Goal: Use online tool/utility: Utilize a website feature to perform a specific function

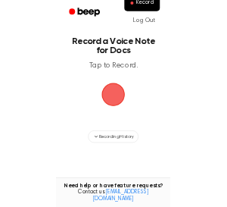
scroll to position [125, 0]
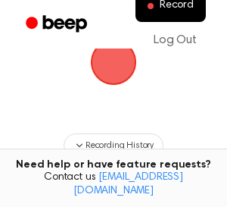
click at [97, 82] on span "button" at bounding box center [113, 62] width 73 height 73
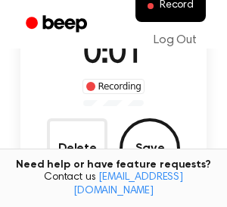
scroll to position [132, 0]
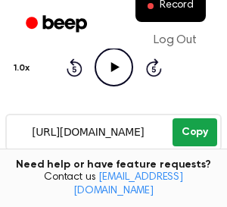
click at [192, 134] on button "Copy" at bounding box center [195, 132] width 45 height 28
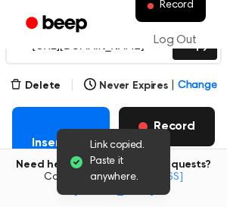
click at [164, 117] on button "Record" at bounding box center [167, 126] width 96 height 39
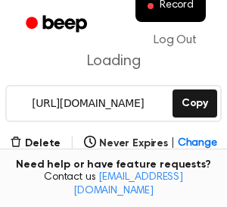
scroll to position [201, 0]
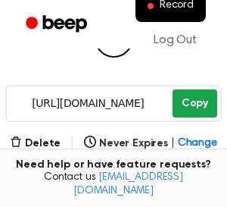
click at [181, 101] on button "Copy" at bounding box center [195, 103] width 45 height 28
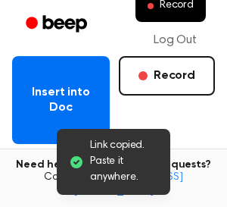
scroll to position [313, 0]
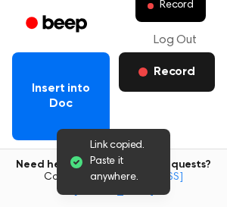
click at [164, 76] on button "Record" at bounding box center [167, 71] width 96 height 39
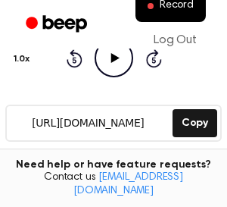
scroll to position [184, 0]
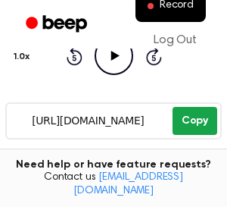
click at [182, 114] on button "Copy" at bounding box center [195, 121] width 45 height 28
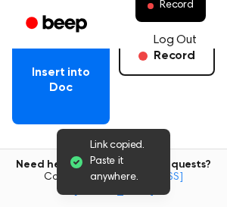
click at [174, 49] on link "Log Out" at bounding box center [174, 40] width 73 height 36
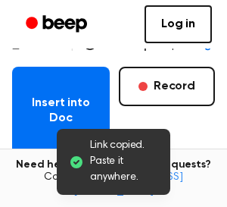
scroll to position [297, 0]
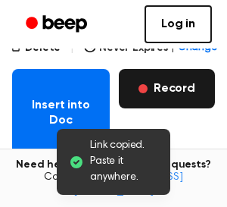
click at [180, 94] on button "Record" at bounding box center [167, 88] width 96 height 39
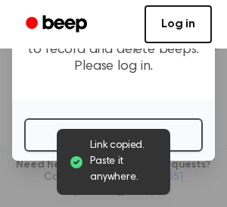
scroll to position [82, 0]
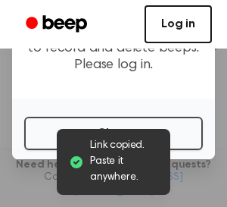
click at [167, 27] on link "Log in" at bounding box center [178, 24] width 67 height 38
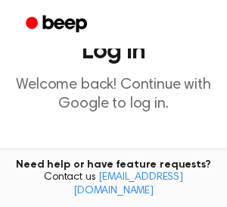
scroll to position [104, 0]
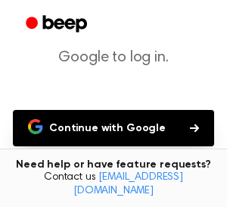
click at [135, 127] on button "Continue with Google" at bounding box center [113, 128] width 201 height 36
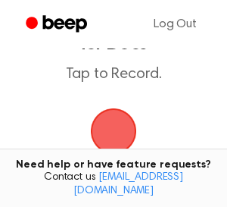
scroll to position [69, 0]
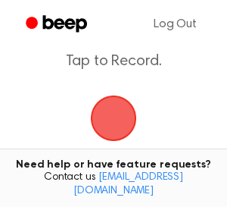
click at [114, 88] on span "button" at bounding box center [113, 118] width 84 height 84
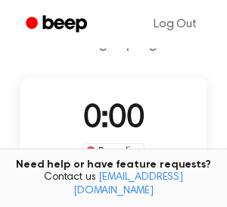
click at [114, 111] on span "0:00" at bounding box center [113, 119] width 61 height 32
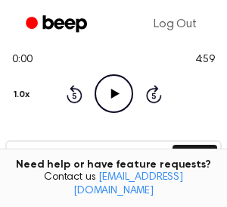
scroll to position [201, 0]
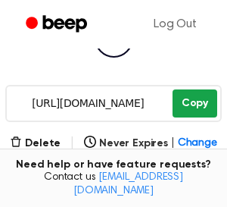
click at [190, 101] on button "Copy" at bounding box center [195, 103] width 45 height 28
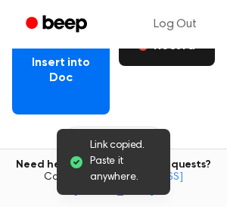
click at [162, 58] on button "Record" at bounding box center [167, 45] width 96 height 39
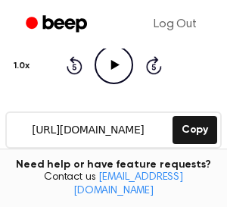
scroll to position [181, 0]
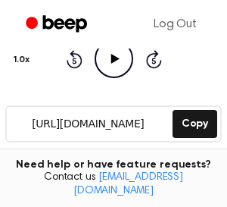
click at [197, 127] on button "Copy" at bounding box center [195, 124] width 45 height 28
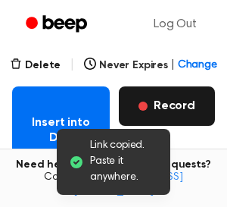
click at [176, 98] on button "Record" at bounding box center [167, 105] width 96 height 39
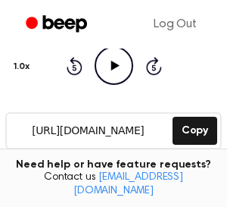
scroll to position [176, 0]
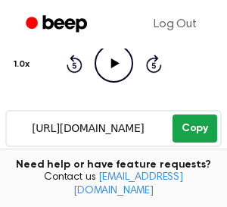
click at [196, 130] on button "Copy" at bounding box center [195, 128] width 45 height 28
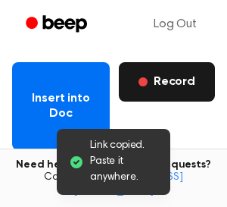
click at [161, 79] on button "Record" at bounding box center [167, 81] width 96 height 39
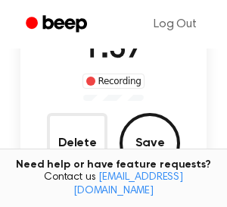
scroll to position [140, 0]
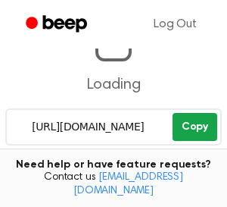
click at [194, 123] on button "Copy" at bounding box center [195, 127] width 45 height 28
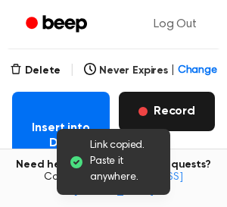
click at [171, 117] on button "Record" at bounding box center [167, 111] width 96 height 39
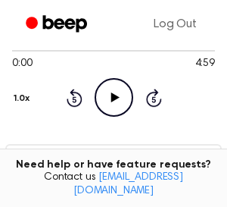
scroll to position [180, 0]
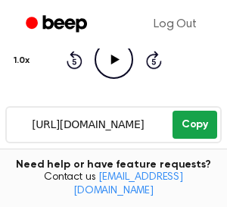
click at [186, 121] on button "Copy" at bounding box center [195, 124] width 45 height 28
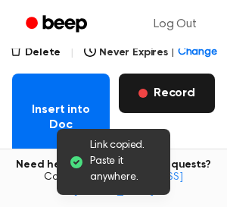
click at [165, 87] on button "Record" at bounding box center [167, 92] width 96 height 39
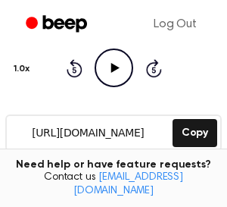
scroll to position [182, 0]
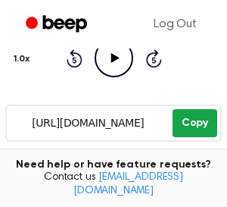
click at [191, 119] on button "Copy" at bounding box center [195, 123] width 45 height 28
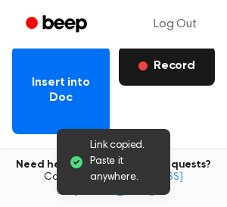
click at [165, 75] on button "Record" at bounding box center [167, 65] width 96 height 39
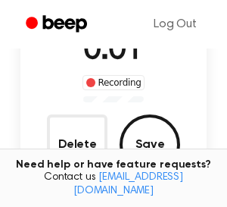
scroll to position [139, 0]
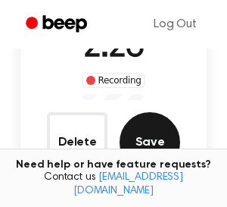
click at [148, 139] on button "Save" at bounding box center [150, 142] width 61 height 61
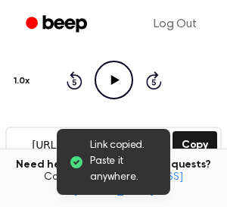
scroll to position [182, 0]
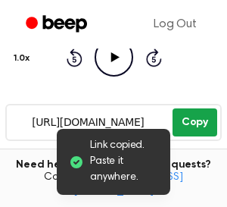
click at [189, 126] on button "Copy" at bounding box center [195, 122] width 45 height 28
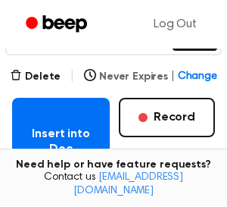
scroll to position [245, 0]
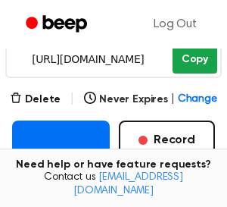
click at [196, 65] on button "Copy" at bounding box center [195, 59] width 45 height 28
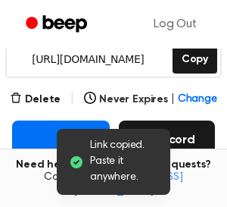
click at [188, 135] on button "Record" at bounding box center [167, 139] width 96 height 39
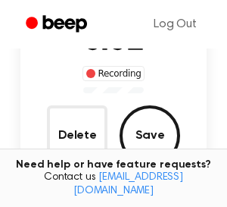
scroll to position [139, 0]
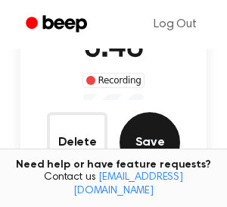
click at [144, 125] on button "Save" at bounding box center [150, 142] width 61 height 61
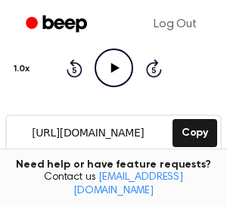
scroll to position [173, 0]
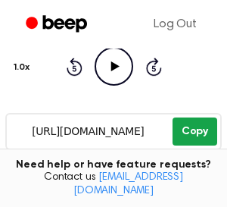
click at [191, 126] on button "Copy" at bounding box center [195, 131] width 45 height 28
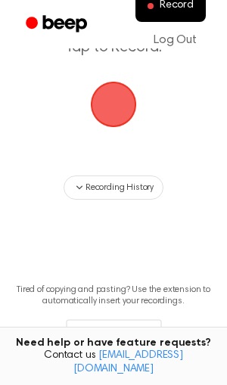
click at [102, 117] on span "button" at bounding box center [113, 104] width 83 height 83
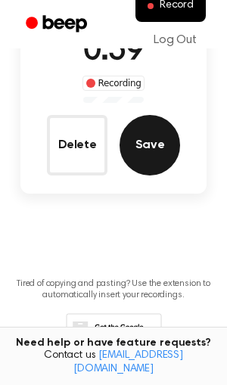
scroll to position [138, 0]
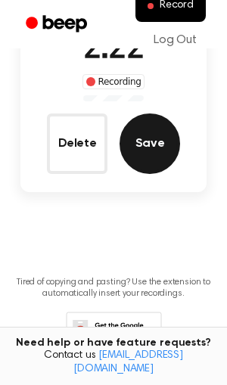
click at [145, 149] on button "Save" at bounding box center [150, 143] width 61 height 61
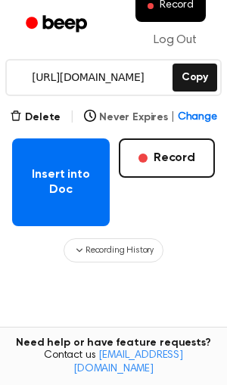
scroll to position [219, 0]
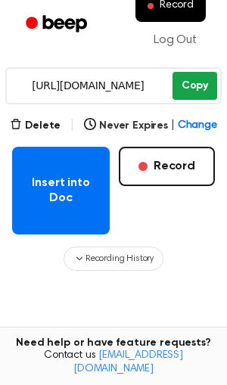
click at [185, 82] on button "Copy" at bounding box center [195, 86] width 45 height 28
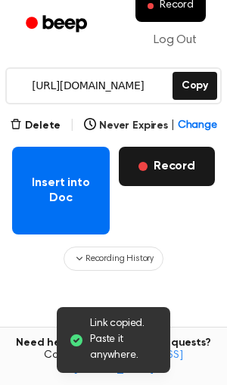
click at [182, 164] on button "Record" at bounding box center [167, 166] width 96 height 39
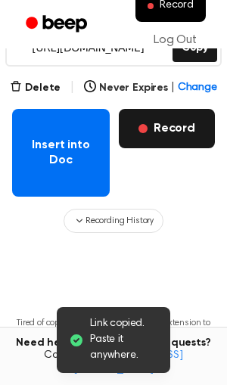
scroll to position [59, 0]
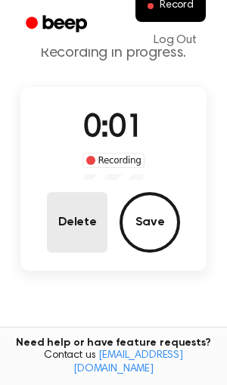
click at [82, 232] on button "Delete" at bounding box center [77, 222] width 61 height 61
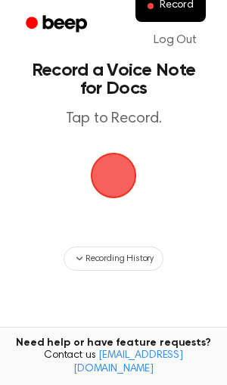
scroll to position [14, 0]
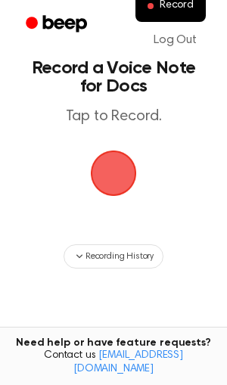
click at [93, 157] on span "button" at bounding box center [113, 173] width 54 height 54
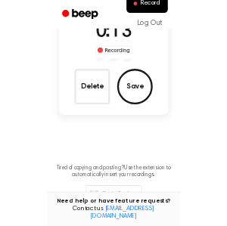
scroll to position [138, 0]
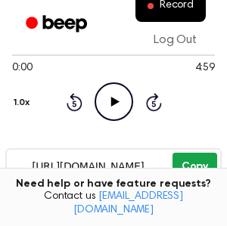
click at [189, 159] on button "Copy" at bounding box center [195, 167] width 45 height 28
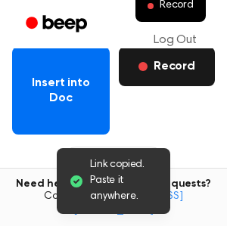
click at [173, 74] on button "Record" at bounding box center [167, 66] width 96 height 39
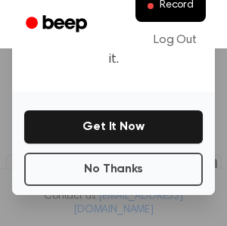
scroll to position [300, 0]
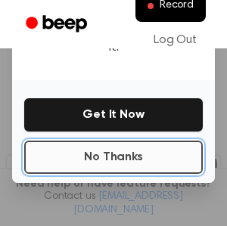
click at [126, 141] on button "No Thanks" at bounding box center [113, 157] width 179 height 33
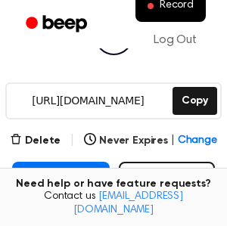
scroll to position [204, 0]
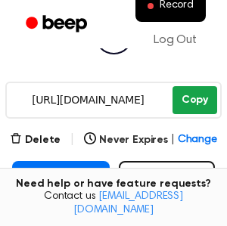
click at [190, 104] on button "Copy" at bounding box center [195, 100] width 45 height 28
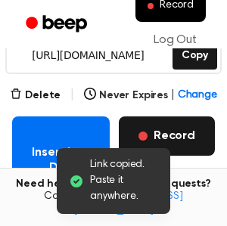
click at [183, 128] on button "Record" at bounding box center [167, 136] width 96 height 39
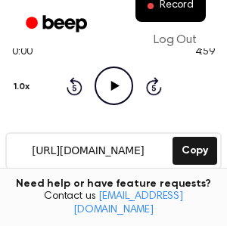
scroll to position [157, 0]
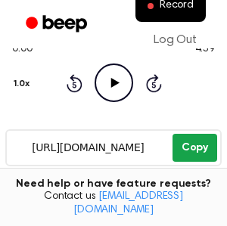
click at [202, 148] on button "Copy" at bounding box center [195, 148] width 45 height 28
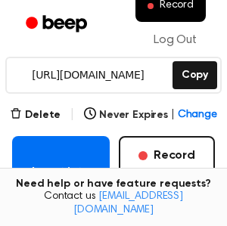
scroll to position [242, 0]
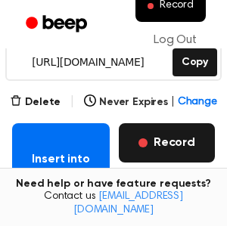
click at [192, 137] on button "Record" at bounding box center [167, 142] width 96 height 39
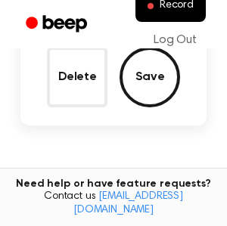
click at [192, 137] on main "Record a Beep Recording in progress. 0:00 Recording Delete Save Tired of copyin…" at bounding box center [113, 62] width 227 height 533
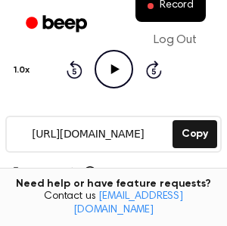
scroll to position [184, 0]
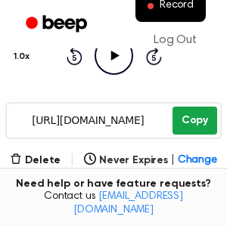
click at [198, 117] on button "Copy" at bounding box center [195, 121] width 45 height 28
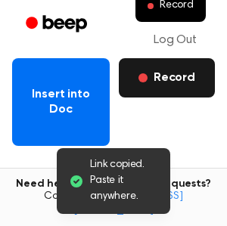
click at [157, 85] on button "Record" at bounding box center [167, 77] width 96 height 39
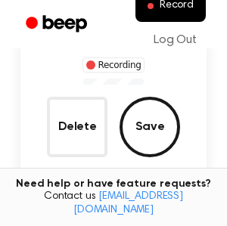
scroll to position [132, 0]
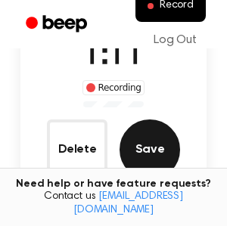
click at [161, 152] on button "Save" at bounding box center [150, 150] width 61 height 61
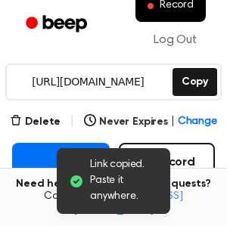
scroll to position [201, 0]
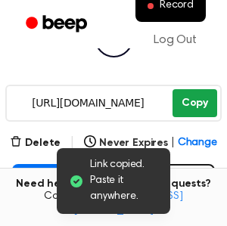
click at [193, 105] on button "Copy" at bounding box center [195, 103] width 45 height 28
